Goal: Task Accomplishment & Management: Use online tool/utility

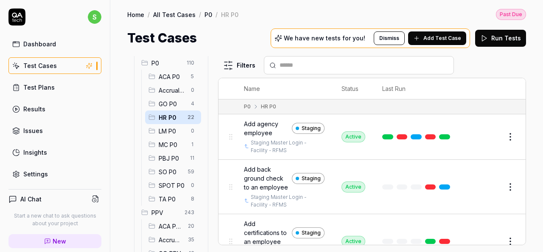
click at [263, 175] on span "Add back ground check to an employee" at bounding box center [266, 178] width 45 height 27
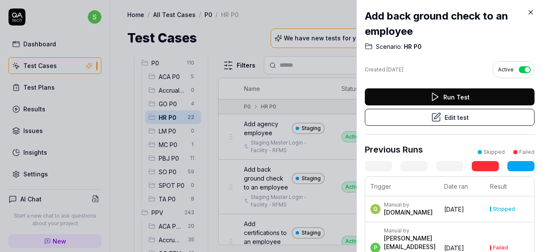
click at [446, 95] on button "Run Test" at bounding box center [450, 96] width 170 height 17
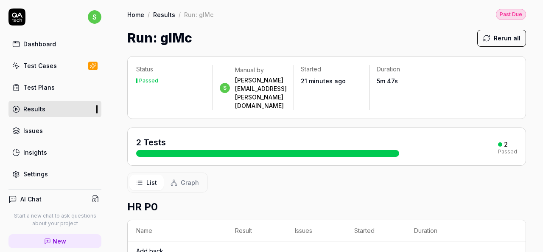
click at [36, 68] on div "Test Cases" at bounding box center [40, 65] width 34 height 9
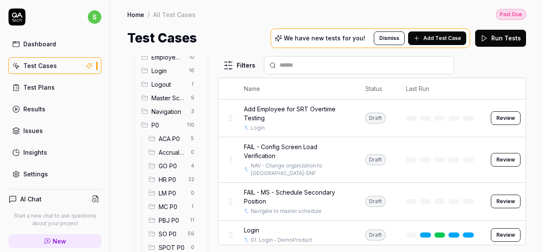
scroll to position [42, 0]
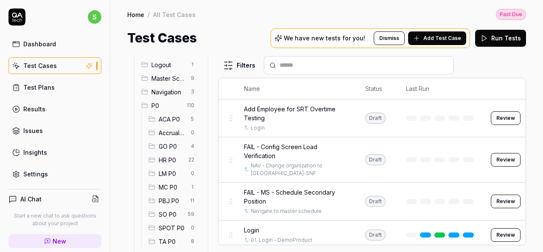
click at [170, 158] on span "HR P0" at bounding box center [171, 159] width 25 height 9
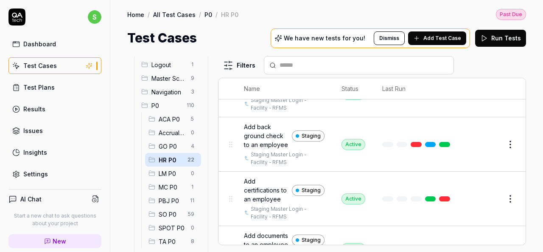
scroll to position [85, 0]
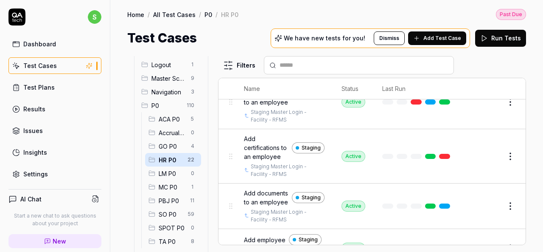
click at [252, 159] on span "Add certifications to an employee" at bounding box center [266, 147] width 45 height 27
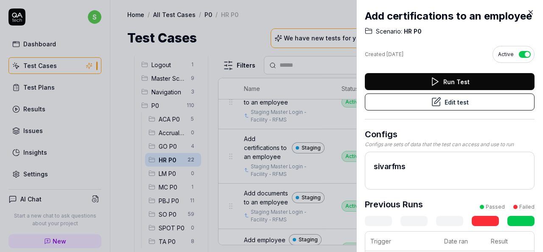
click at [452, 90] on button "Run Test" at bounding box center [450, 81] width 170 height 17
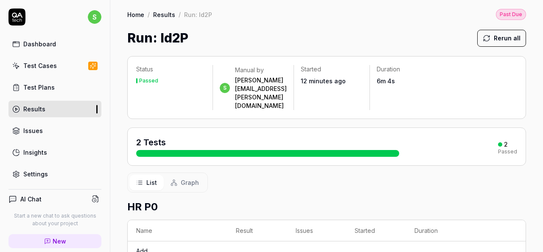
click at [49, 88] on div "Test Plans" at bounding box center [38, 87] width 31 height 9
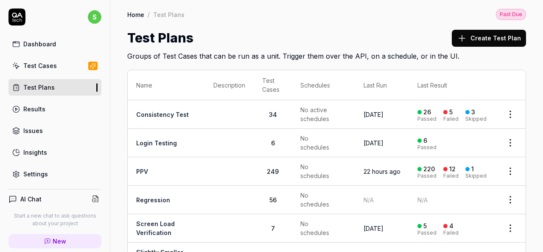
click at [54, 65] on div "Test Cases" at bounding box center [40, 65] width 34 height 9
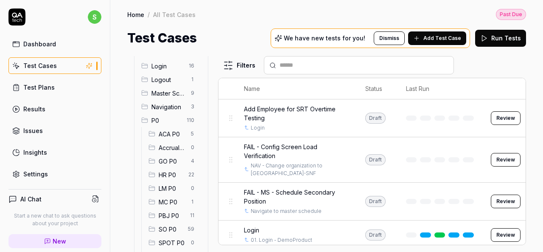
scroll to position [85, 0]
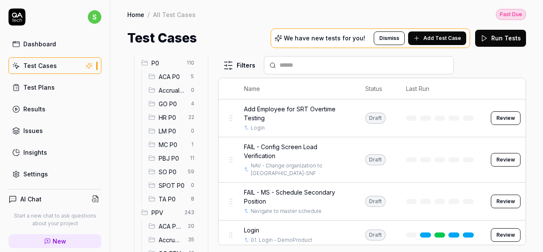
click at [170, 116] on span "HR P0" at bounding box center [171, 117] width 25 height 9
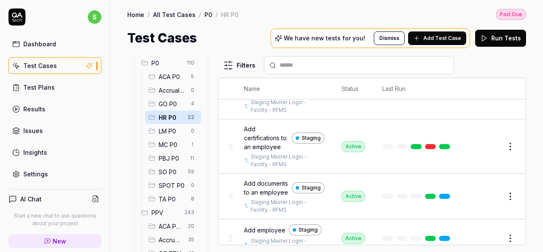
scroll to position [127, 0]
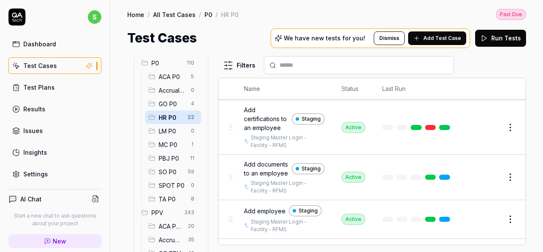
scroll to position [127, 0]
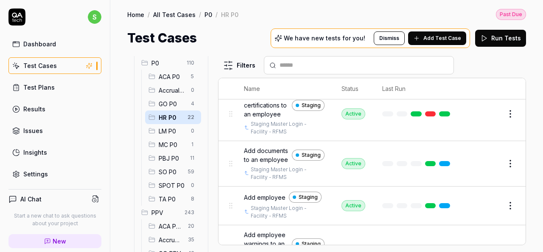
click at [260, 164] on span "Add documents to an employee" at bounding box center [266, 155] width 45 height 18
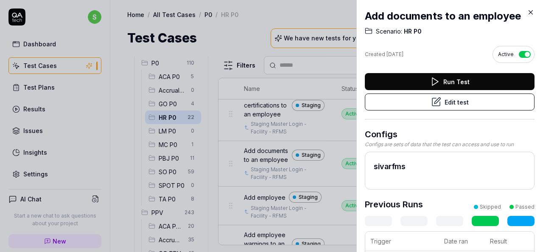
click at [460, 79] on button "Run Test" at bounding box center [450, 81] width 170 height 17
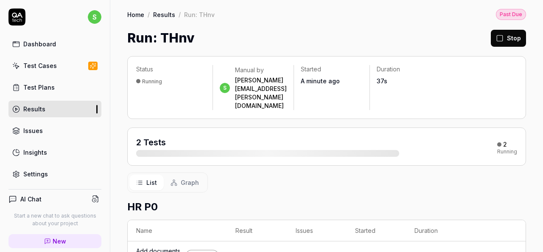
click at [58, 70] on link "Test Cases" at bounding box center [54, 65] width 93 height 17
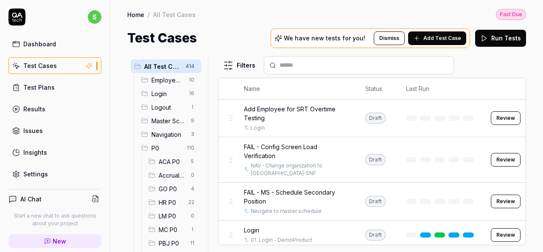
click at [167, 203] on span "HR P0" at bounding box center [171, 202] width 25 height 9
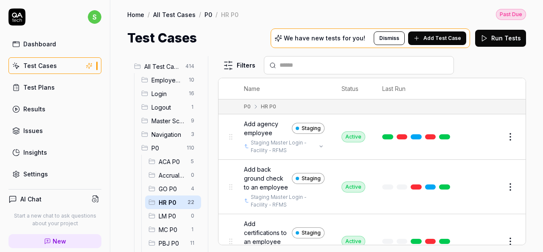
click at [262, 139] on link "Staging Master Login - Facility - RFMS" at bounding box center [283, 146] width 65 height 15
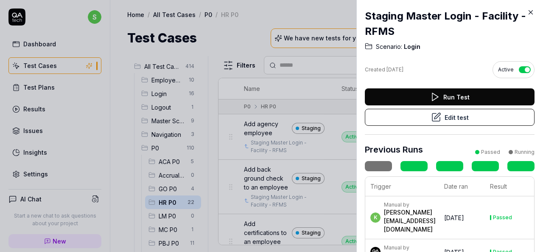
click at [531, 10] on icon at bounding box center [531, 12] width 8 height 8
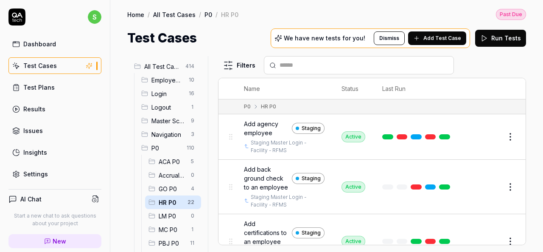
click at [256, 176] on span "Add back ground check to an employee" at bounding box center [266, 178] width 45 height 27
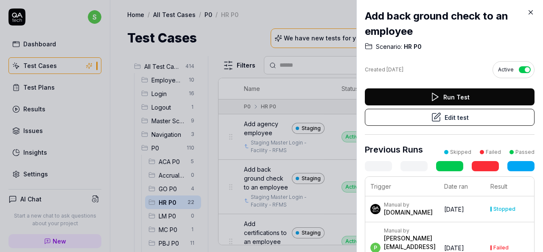
click at [530, 10] on icon at bounding box center [531, 12] width 8 height 8
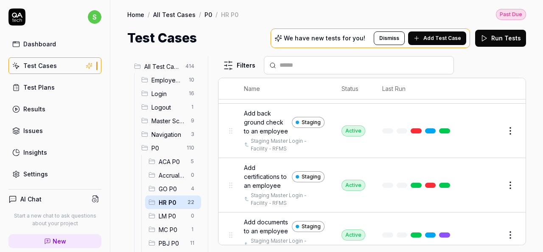
scroll to position [85, 0]
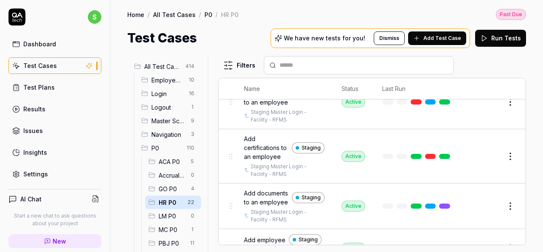
click at [268, 159] on span "Add certifications to an employee" at bounding box center [266, 147] width 45 height 27
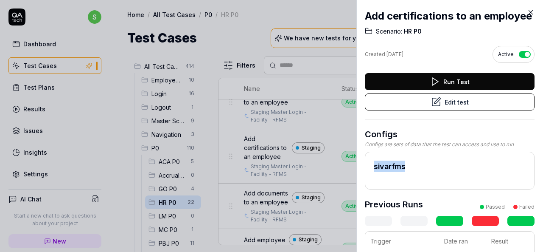
drag, startPoint x: 410, startPoint y: 180, endPoint x: 371, endPoint y: 186, distance: 39.5
click at [371, 186] on div "sivarfms" at bounding box center [450, 170] width 170 height 38
click at [529, 13] on icon at bounding box center [531, 12] width 8 height 8
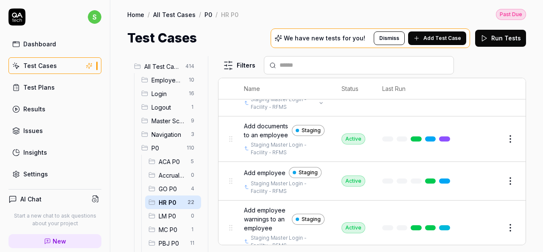
scroll to position [170, 0]
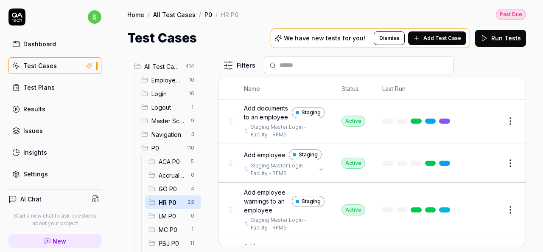
click at [257, 159] on span "Add employee" at bounding box center [265, 154] width 42 height 9
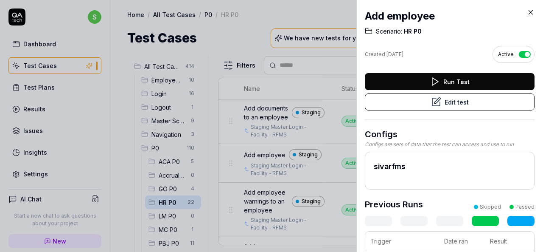
click at [529, 13] on icon at bounding box center [531, 12] width 8 height 8
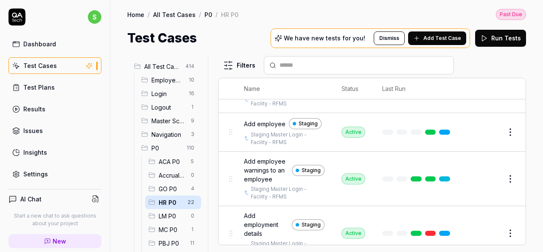
scroll to position [212, 0]
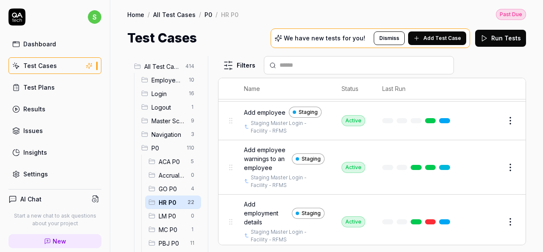
click at [260, 172] on span "Add employee warnings to an employee" at bounding box center [266, 158] width 45 height 27
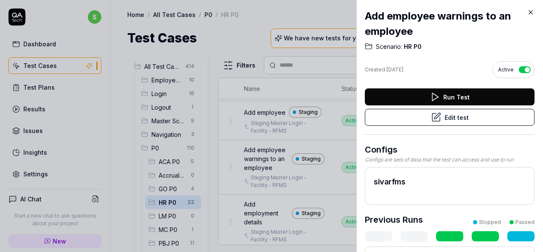
click at [532, 11] on icon at bounding box center [531, 12] width 8 height 8
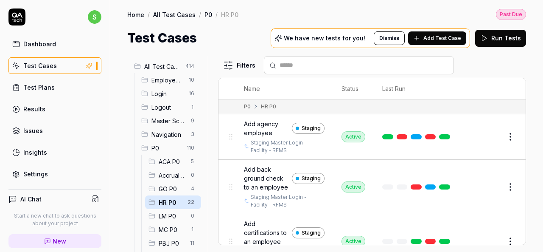
scroll to position [42, 0]
